Goal: Task Accomplishment & Management: Manage account settings

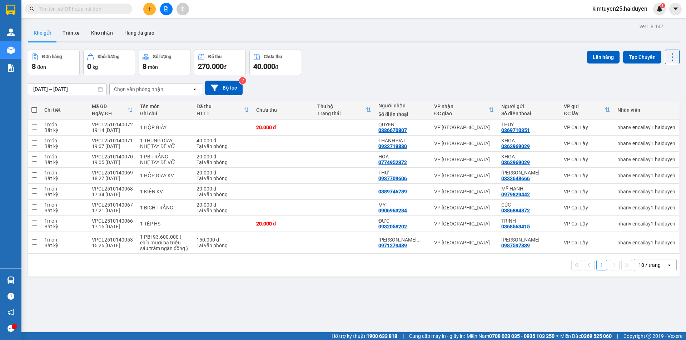
click at [405, 269] on div "1 10 / trang open" at bounding box center [354, 265] width 646 height 12
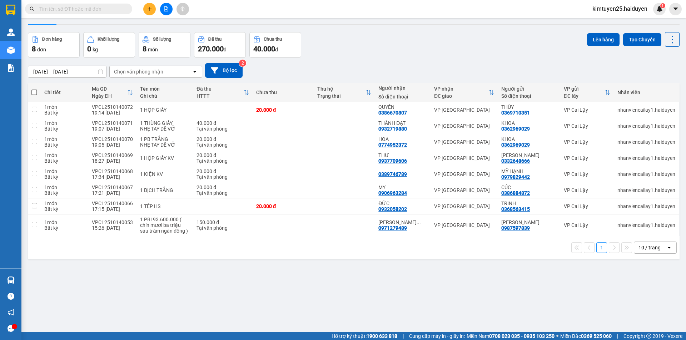
scroll to position [33, 0]
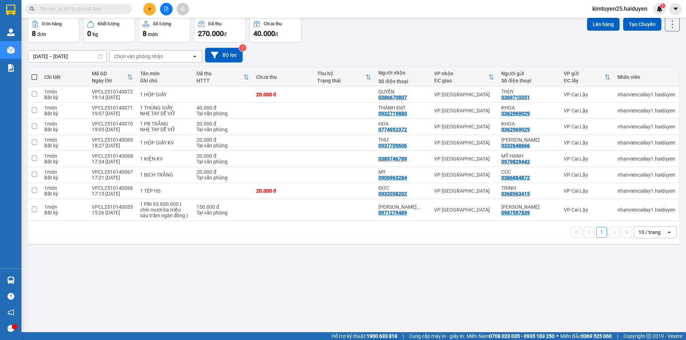
click at [656, 230] on div "10 / trang" at bounding box center [650, 232] width 32 height 11
click at [636, 312] on span "100 / trang" at bounding box center [647, 311] width 26 height 7
click at [332, 194] on td at bounding box center [343, 191] width 61 height 16
checkbox input "true"
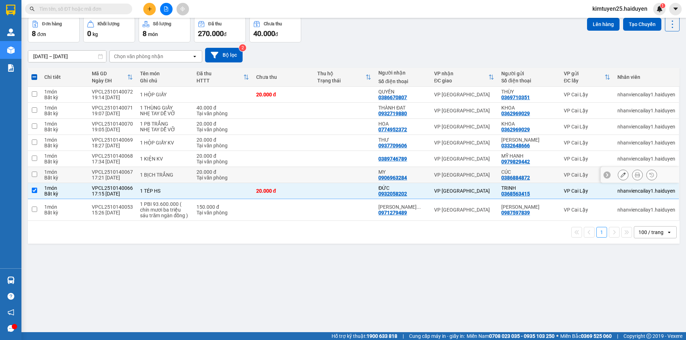
click at [338, 174] on td at bounding box center [343, 175] width 61 height 16
checkbox input "true"
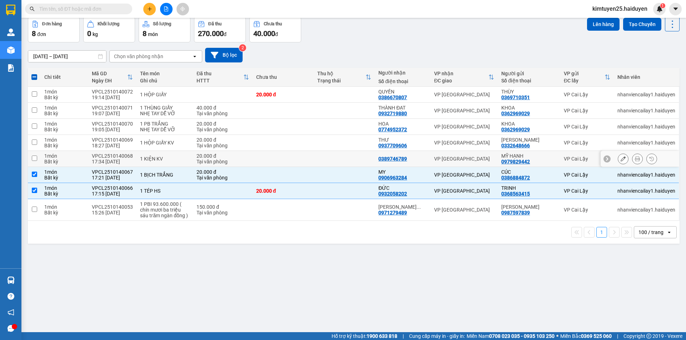
click at [340, 161] on td at bounding box center [343, 159] width 61 height 16
checkbox input "true"
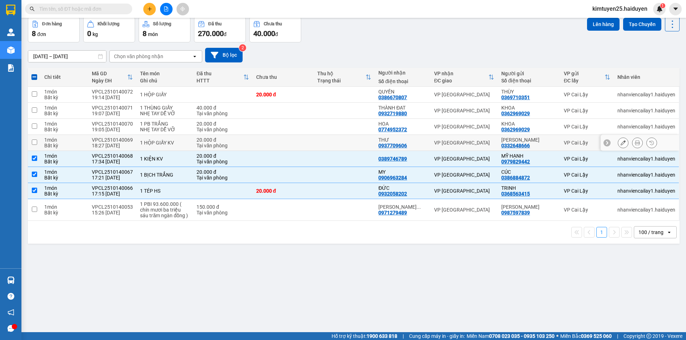
click at [339, 142] on td at bounding box center [343, 143] width 61 height 16
checkbox input "true"
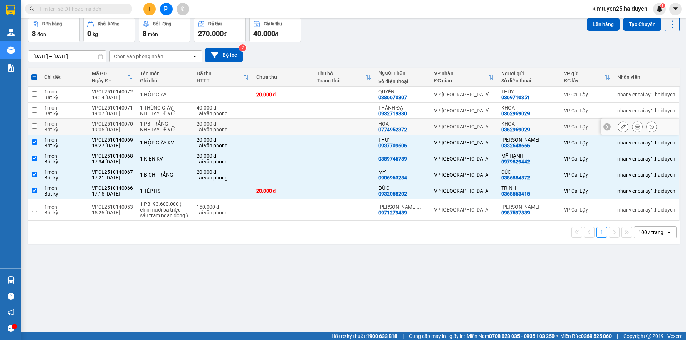
click at [340, 126] on td at bounding box center [343, 127] width 61 height 16
checkbox input "true"
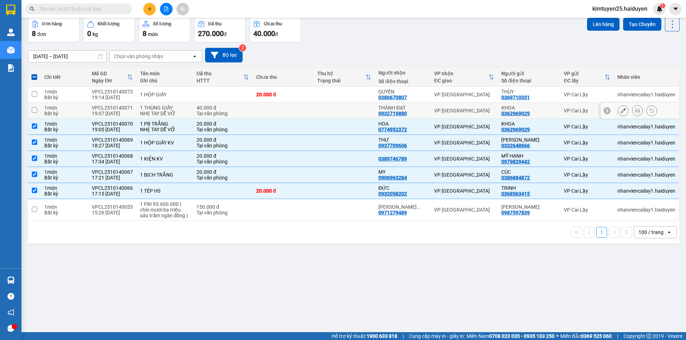
click at [339, 111] on td at bounding box center [343, 111] width 61 height 16
checkbox input "true"
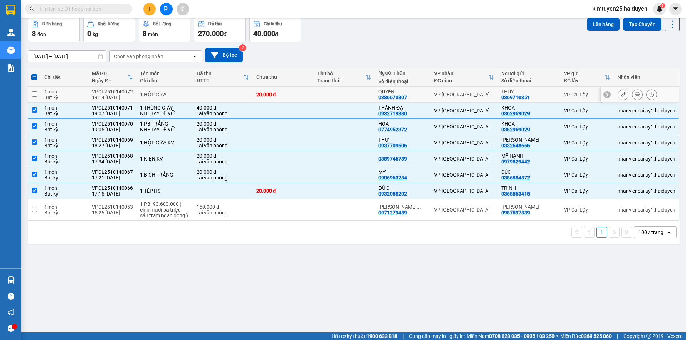
click at [340, 99] on td at bounding box center [343, 95] width 61 height 16
checkbox input "true"
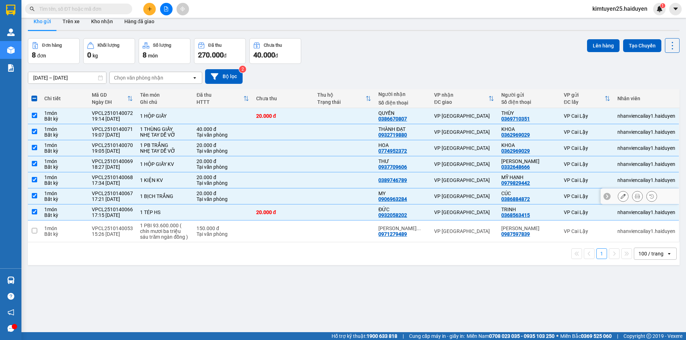
scroll to position [0, 0]
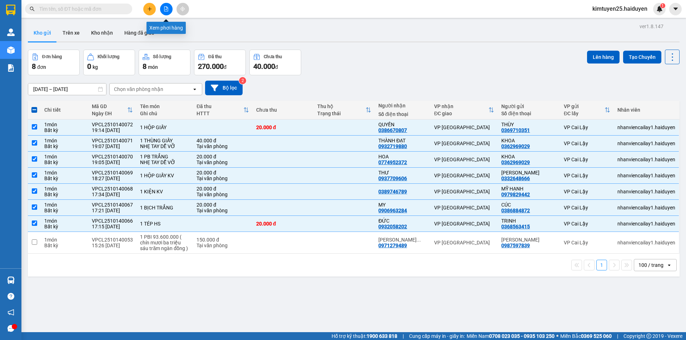
click at [170, 10] on button at bounding box center [166, 9] width 12 height 12
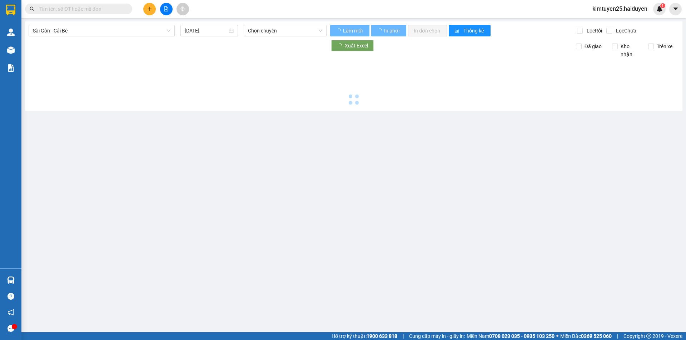
type input "[DATE]"
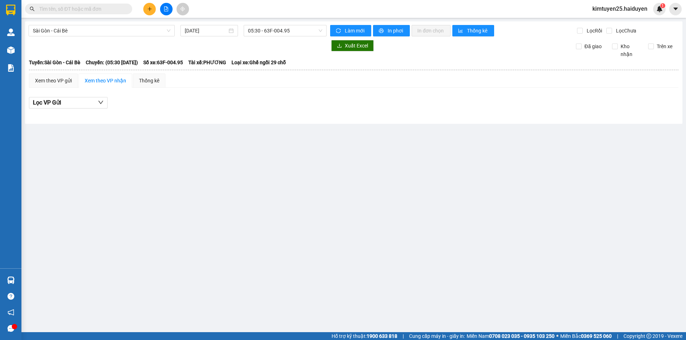
click at [144, 39] on body "Kết quả tìm kiếm ( 0 ) Bộ lọc Gửi 3 ngày gần nhất No Data kimtuyen25.haiduyen 1…" at bounding box center [343, 170] width 686 height 340
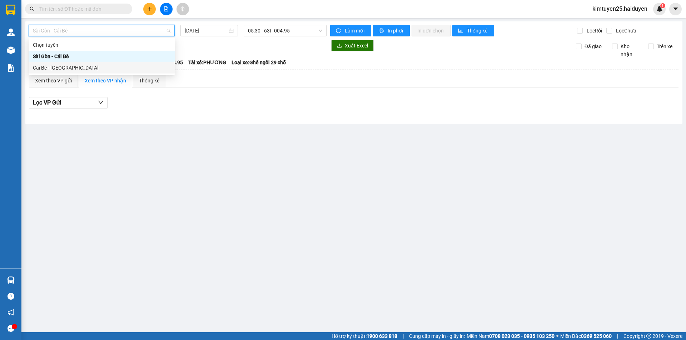
click at [129, 64] on div "Cái Bè - [GEOGRAPHIC_DATA]" at bounding box center [101, 68] width 137 height 8
type input "[DATE]"
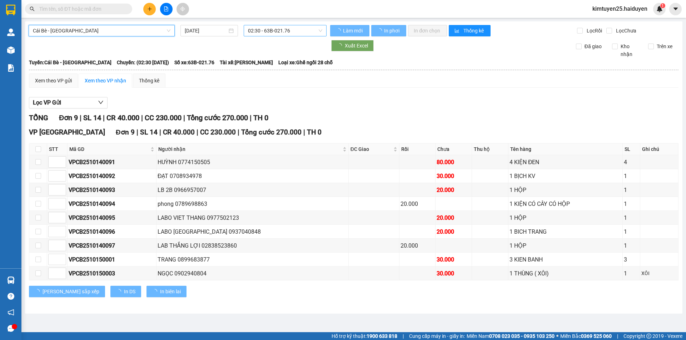
click at [294, 29] on span "02:30 - 63B-021.76" at bounding box center [285, 30] width 74 height 11
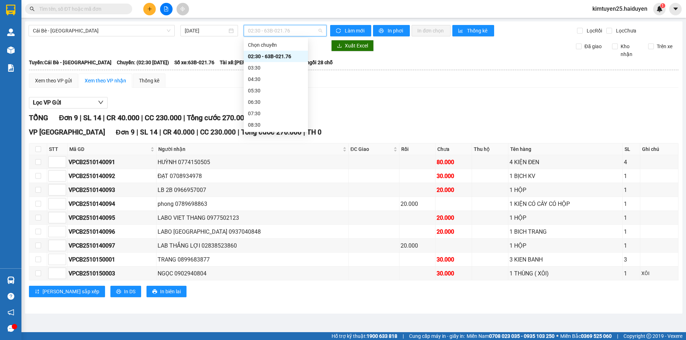
click at [271, 54] on div "02:30 - 63B-021.76" at bounding box center [276, 56] width 56 height 8
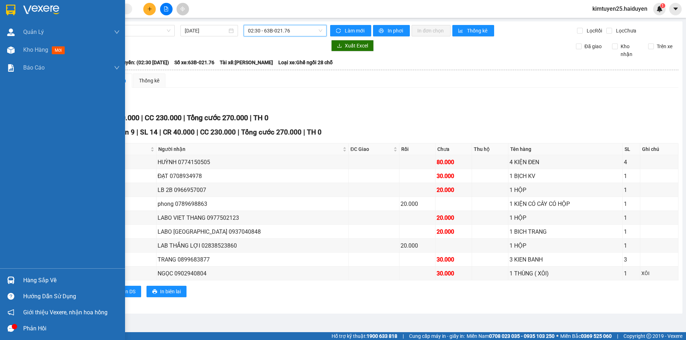
drag, startPoint x: 41, startPoint y: 51, endPoint x: 111, endPoint y: 2, distance: 86.0
click at [41, 51] on span "Kho hàng" at bounding box center [35, 49] width 25 height 7
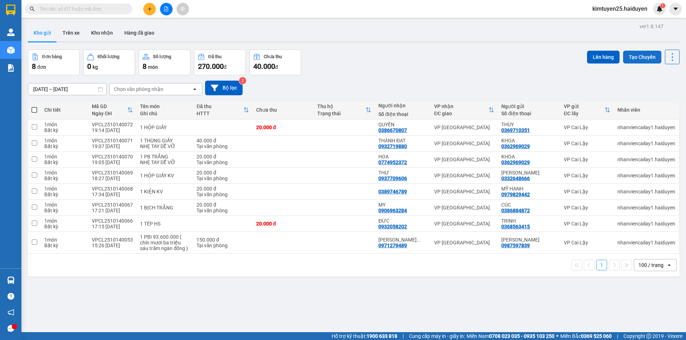
click at [639, 58] on button "Tạo Chuyến" at bounding box center [642, 57] width 38 height 13
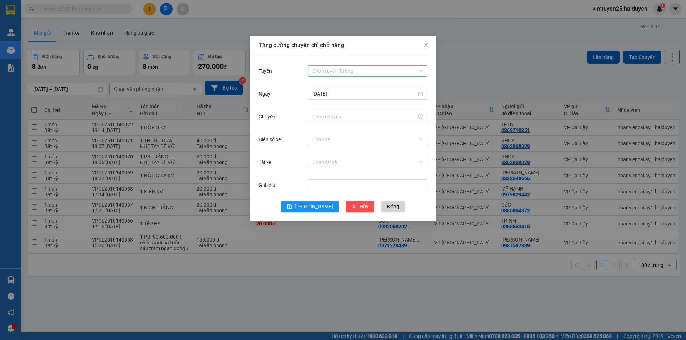
click at [331, 72] on input "Tuyến" at bounding box center [365, 71] width 106 height 11
click at [324, 97] on div "Cái Bè - [GEOGRAPHIC_DATA]" at bounding box center [367, 97] width 111 height 8
click at [315, 93] on input "[DATE]" at bounding box center [364, 94] width 104 height 8
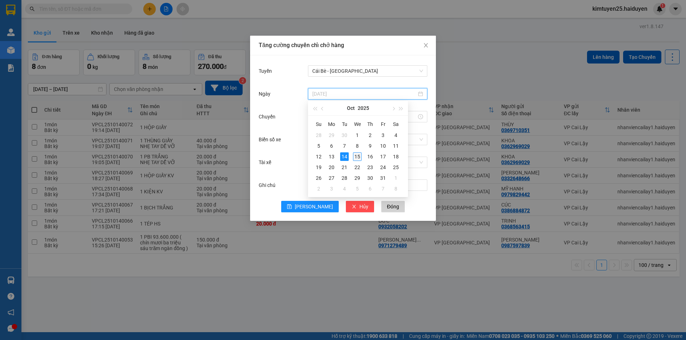
type input "[DATE]"
click at [358, 156] on div "15" at bounding box center [357, 156] width 9 height 9
click at [357, 118] on input "Chuyến" at bounding box center [364, 117] width 104 height 8
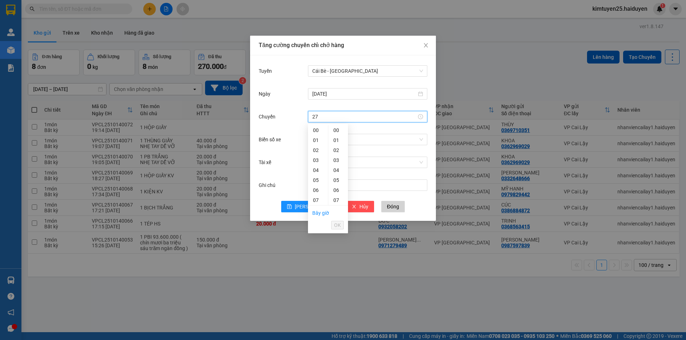
type input "2"
click at [315, 150] on div "02" at bounding box center [318, 150] width 20 height 10
click at [338, 152] on div "31" at bounding box center [338, 155] width 20 height 10
type input "02:31"
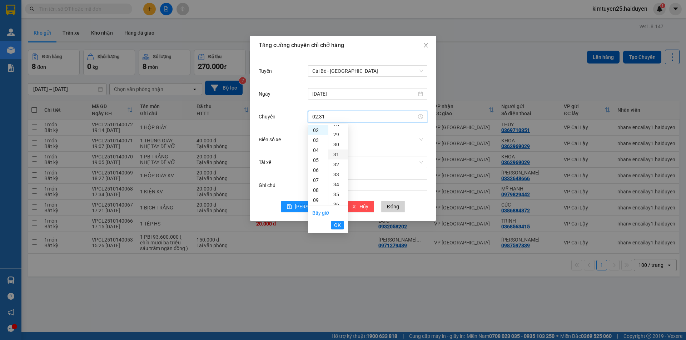
scroll to position [310, 0]
click at [332, 225] on button "OK" at bounding box center [337, 225] width 12 height 9
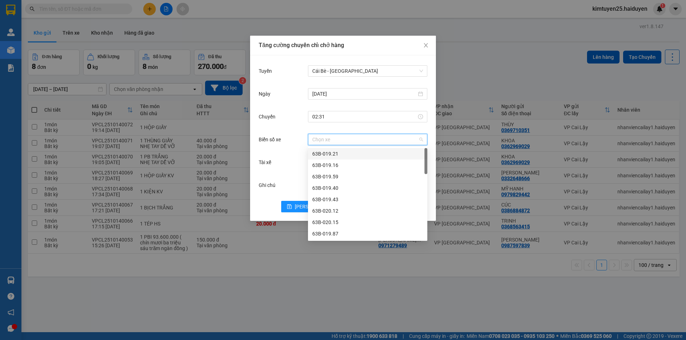
click at [363, 140] on input "Biển số xe" at bounding box center [365, 139] width 106 height 11
type input "27"
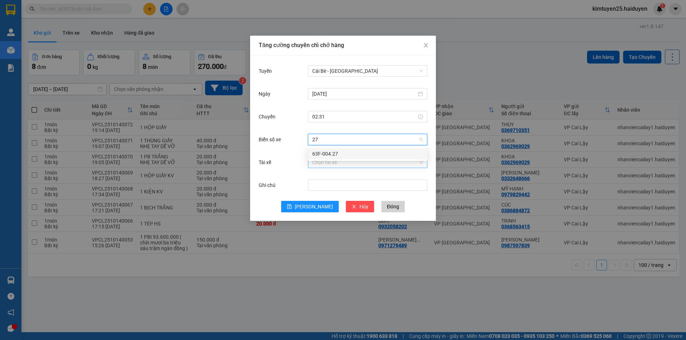
drag, startPoint x: 325, startPoint y: 154, endPoint x: 335, endPoint y: 162, distance: 13.2
click at [326, 155] on div "63F-004.27" at bounding box center [367, 154] width 111 height 8
click at [311, 206] on span "[PERSON_NAME]" at bounding box center [314, 207] width 38 height 8
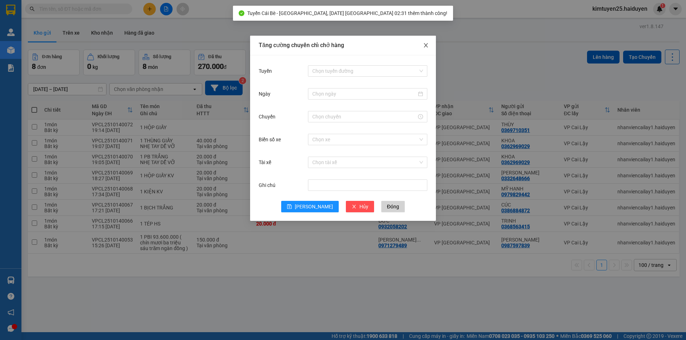
click at [424, 46] on icon "close" at bounding box center [426, 45] width 6 height 6
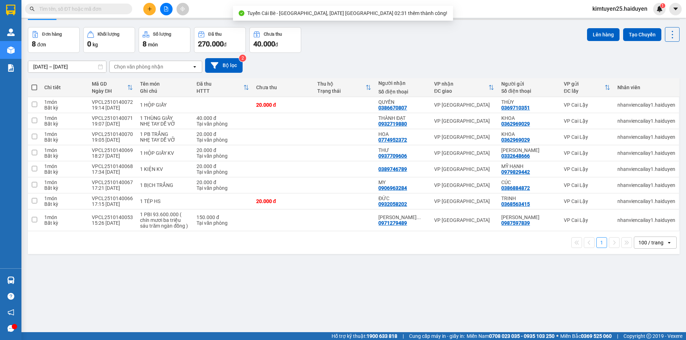
scroll to position [33, 0]
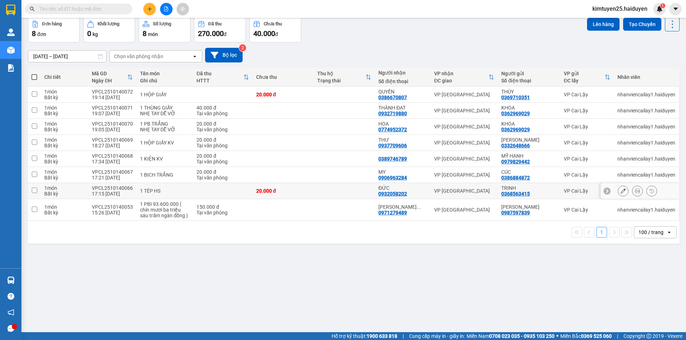
click at [162, 187] on td "1 TÉP HS" at bounding box center [164, 191] width 56 height 16
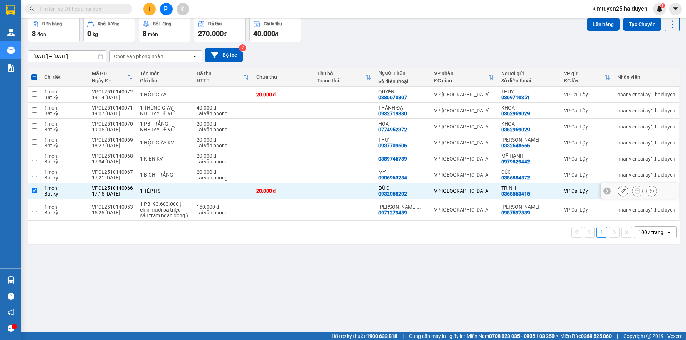
click at [181, 190] on div "1 TÉP HS" at bounding box center [164, 191] width 49 height 6
checkbox input "false"
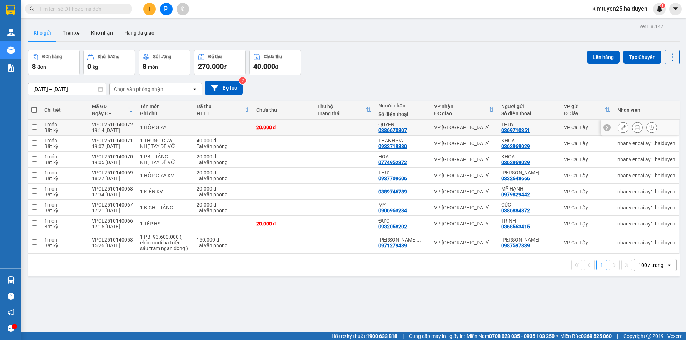
click at [365, 124] on td at bounding box center [343, 128] width 61 height 16
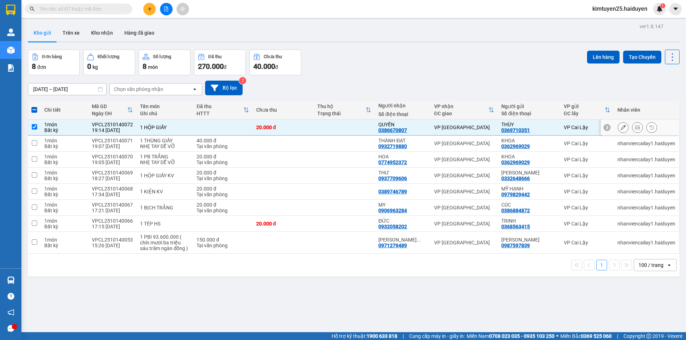
click at [365, 127] on td at bounding box center [343, 128] width 61 height 16
checkbox input "false"
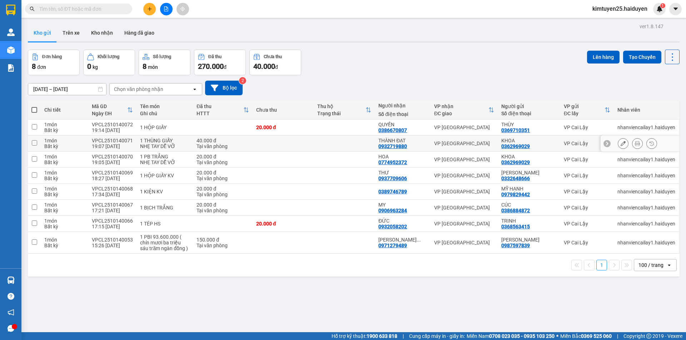
click at [356, 144] on td at bounding box center [343, 144] width 61 height 16
checkbox input "true"
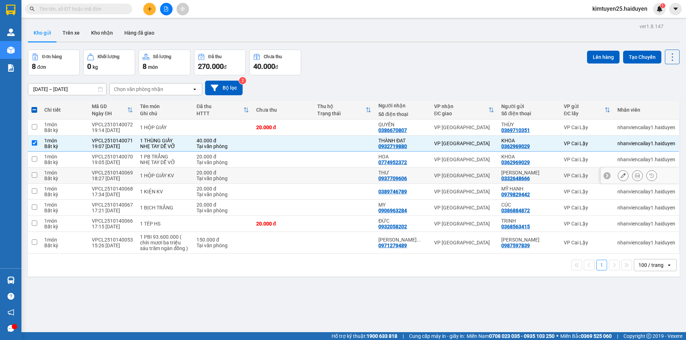
click at [334, 170] on td at bounding box center [343, 176] width 61 height 16
checkbox input "true"
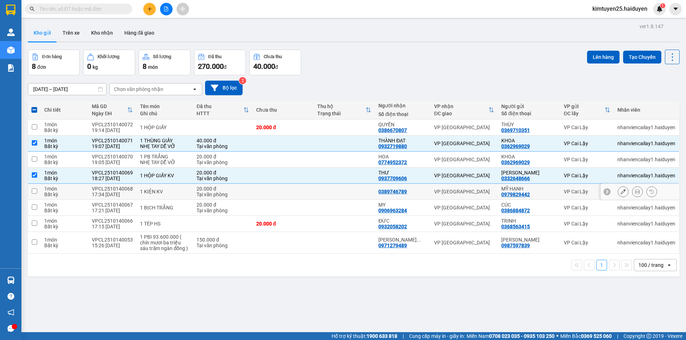
click at [330, 187] on td at bounding box center [343, 192] width 61 height 16
checkbox input "true"
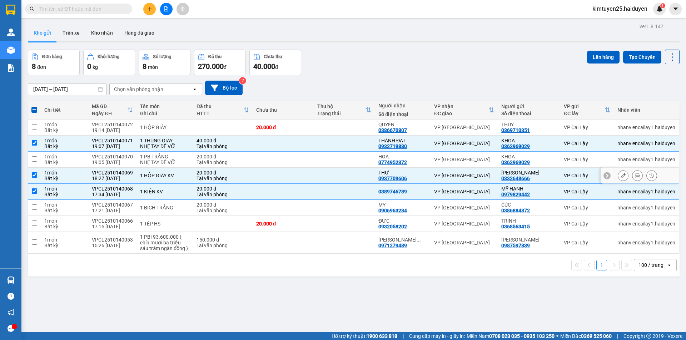
click at [332, 176] on td at bounding box center [343, 176] width 61 height 16
checkbox input "false"
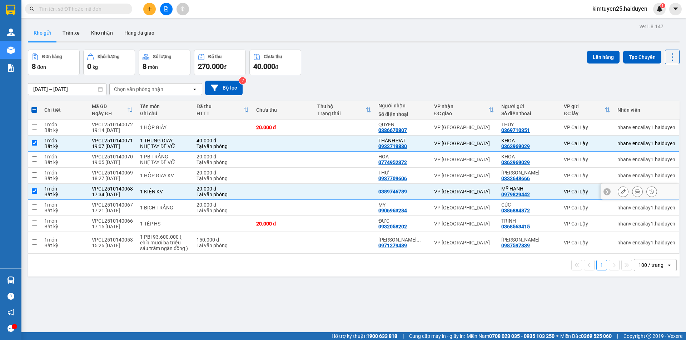
click at [617, 189] on div at bounding box center [622, 191] width 11 height 11
click at [620, 192] on icon at bounding box center [622, 191] width 5 height 5
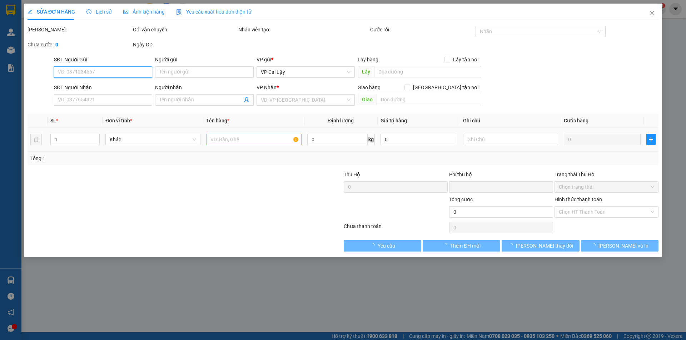
type input "0979829442"
type input "MỸ HẠNH"
type input "0389746789"
type input "0"
type input "20.000"
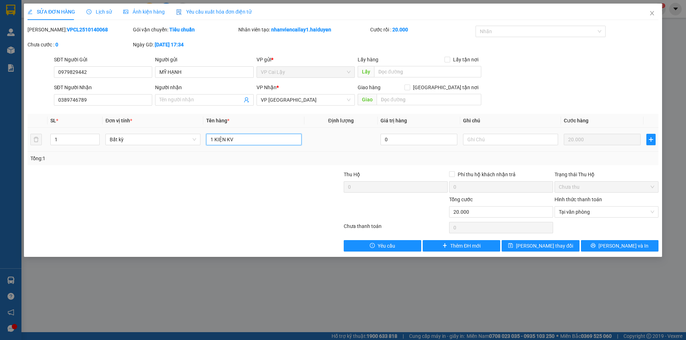
click at [223, 142] on input "1 KIỆN KV" at bounding box center [253, 139] width 95 height 11
type input "1 HỘP KV"
click at [558, 241] on button "Lưu thay đổi" at bounding box center [539, 245] width 77 height 11
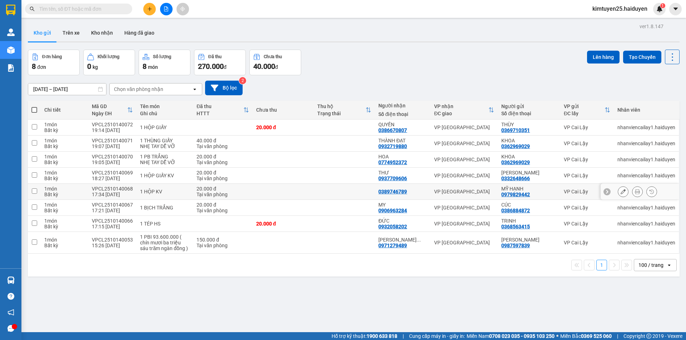
click at [238, 186] on div "20.000 đ" at bounding box center [222, 189] width 52 height 6
checkbox input "true"
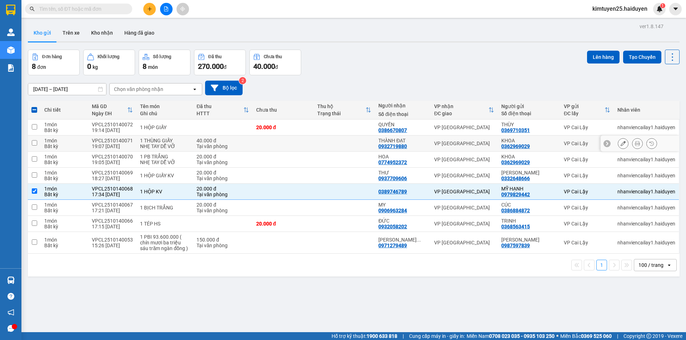
click at [348, 142] on td at bounding box center [343, 144] width 61 height 16
checkbox input "true"
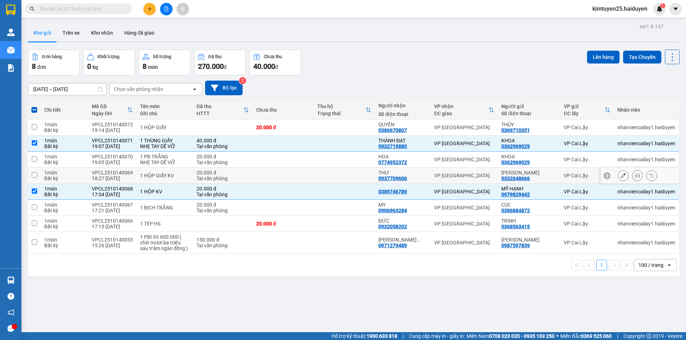
click at [351, 174] on td at bounding box center [343, 176] width 61 height 16
checkbox input "true"
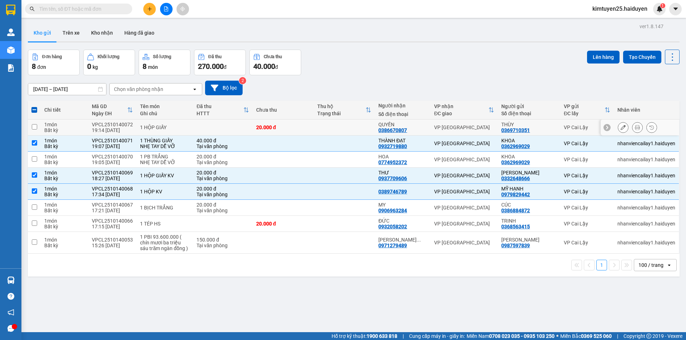
click at [364, 131] on td at bounding box center [343, 128] width 61 height 16
checkbox input "true"
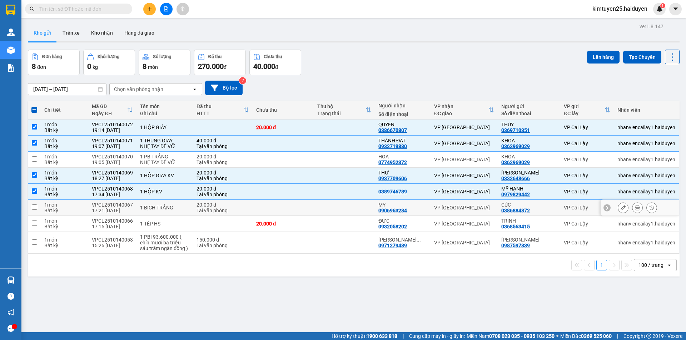
click at [324, 213] on td at bounding box center [343, 208] width 61 height 16
checkbox input "true"
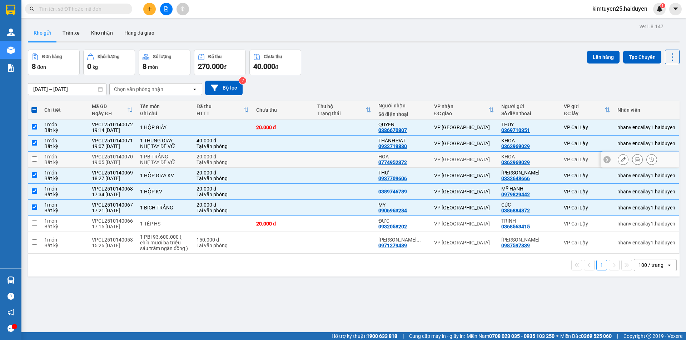
click at [317, 156] on td at bounding box center [343, 160] width 61 height 16
checkbox input "true"
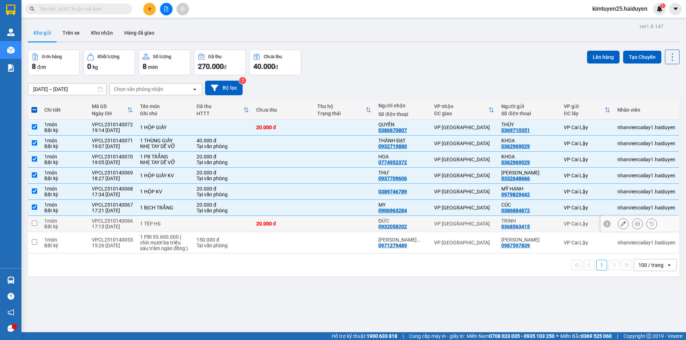
click at [306, 225] on div "20.000 đ" at bounding box center [283, 224] width 54 height 6
checkbox input "true"
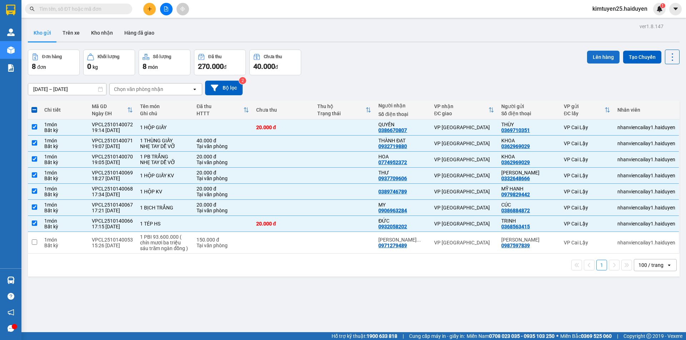
click at [596, 56] on button "Lên hàng" at bounding box center [603, 57] width 32 height 13
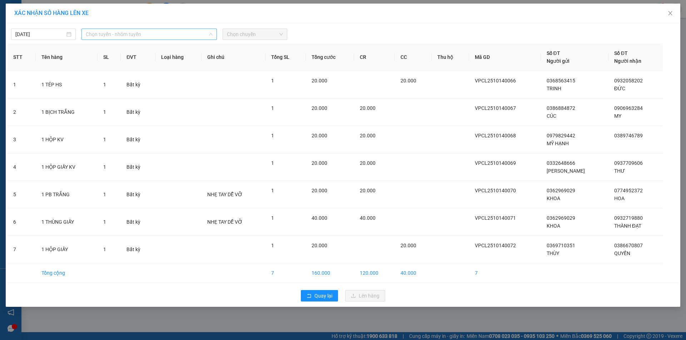
click at [182, 35] on span "Chọn tuyến - nhóm tuyến" at bounding box center [149, 34] width 127 height 11
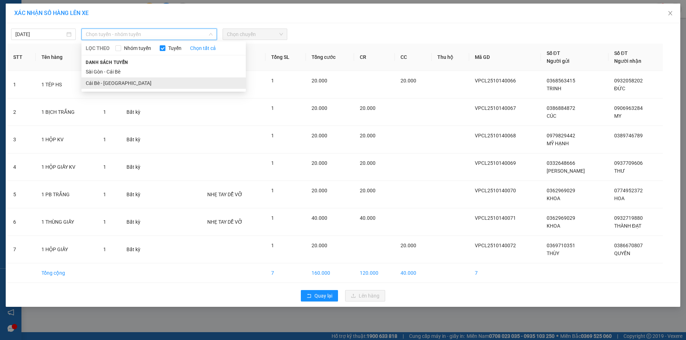
click at [139, 87] on li "Cái Bè - [GEOGRAPHIC_DATA]" at bounding box center [163, 82] width 164 height 11
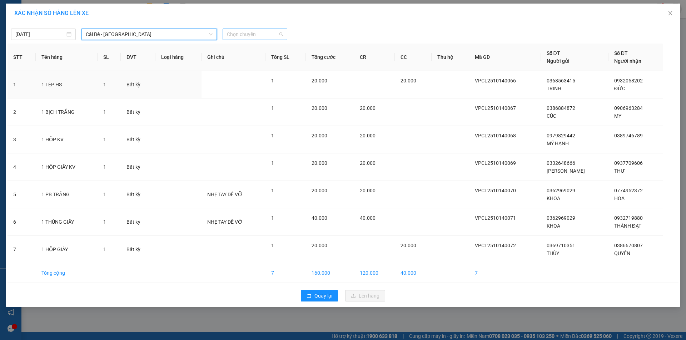
click at [277, 35] on span "Chọn chuyến" at bounding box center [255, 34] width 56 height 11
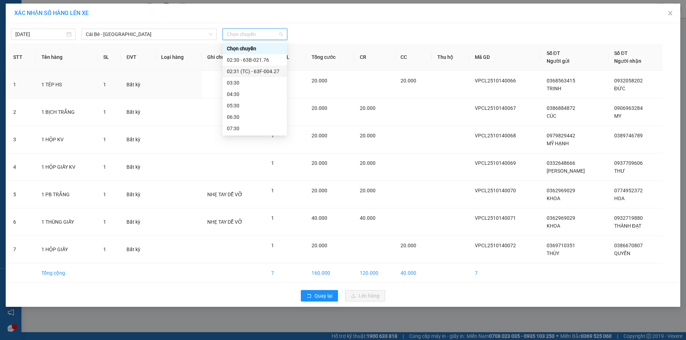
click at [263, 68] on div "02:31 (TC) - 63F-004.27" at bounding box center [255, 71] width 56 height 8
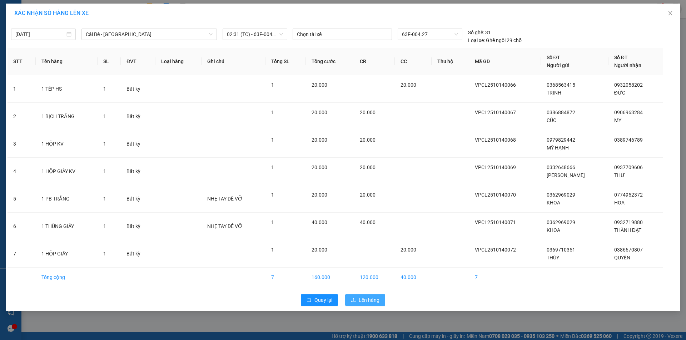
click at [365, 302] on span "Lên hàng" at bounding box center [368, 300] width 21 height 8
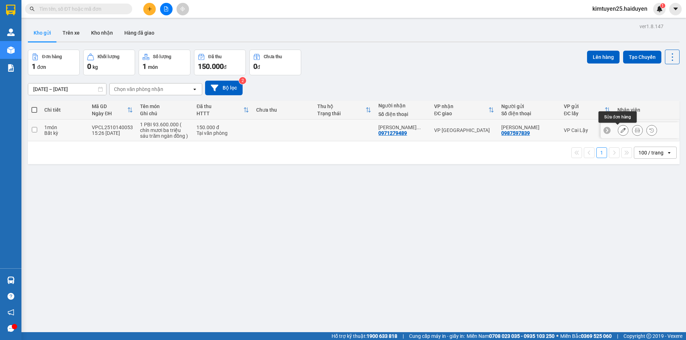
click at [618, 130] on button at bounding box center [623, 130] width 10 height 12
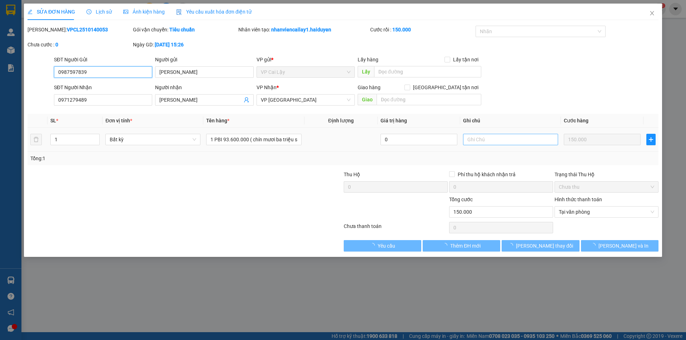
type input "0987597839"
type input "[PERSON_NAME]"
type input "0971279489"
type input "NGUYỄN MINH PHÚC"
type input "0"
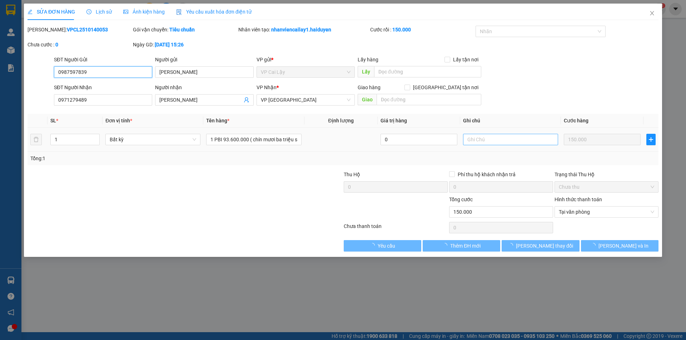
type input "150.000"
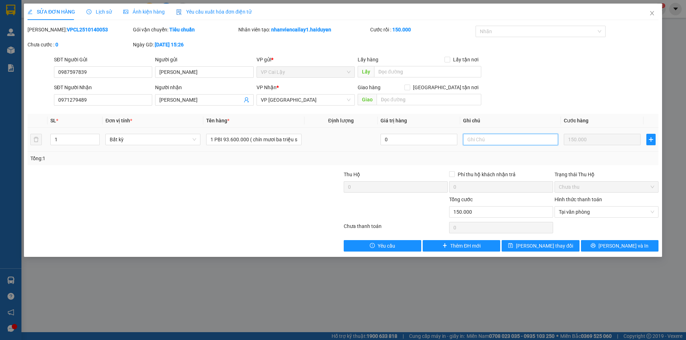
click at [490, 143] on input "text" at bounding box center [510, 139] width 95 height 11
click at [506, 140] on input "KHÁCH QUEN, AMD CHO GIÁ" at bounding box center [510, 139] width 95 height 11
click at [504, 141] on input "KHÁCH QUEN, AMD CHO GIÁ" at bounding box center [510, 139] width 95 height 11
type input "KHÁCH QUEN, AMD CHO GIÁ"
click at [553, 248] on span "Lưu thay đổi" at bounding box center [544, 246] width 57 height 8
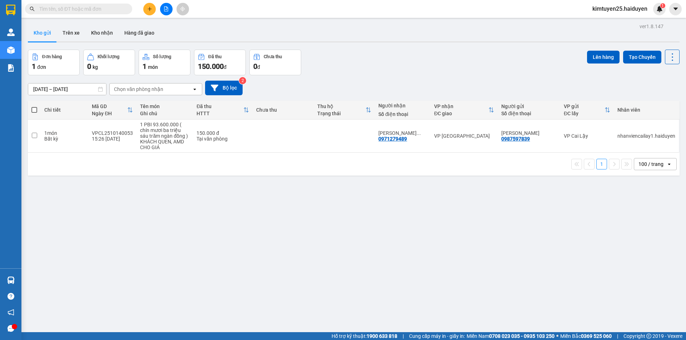
click at [174, 235] on div "ver 1.8.147 Kho gửi Trên xe Kho nhận Hàng đã giao Đơn hàng 1 đơn Khối lượng 0 k…" at bounding box center [353, 191] width 657 height 340
